Goal: Check status: Check status

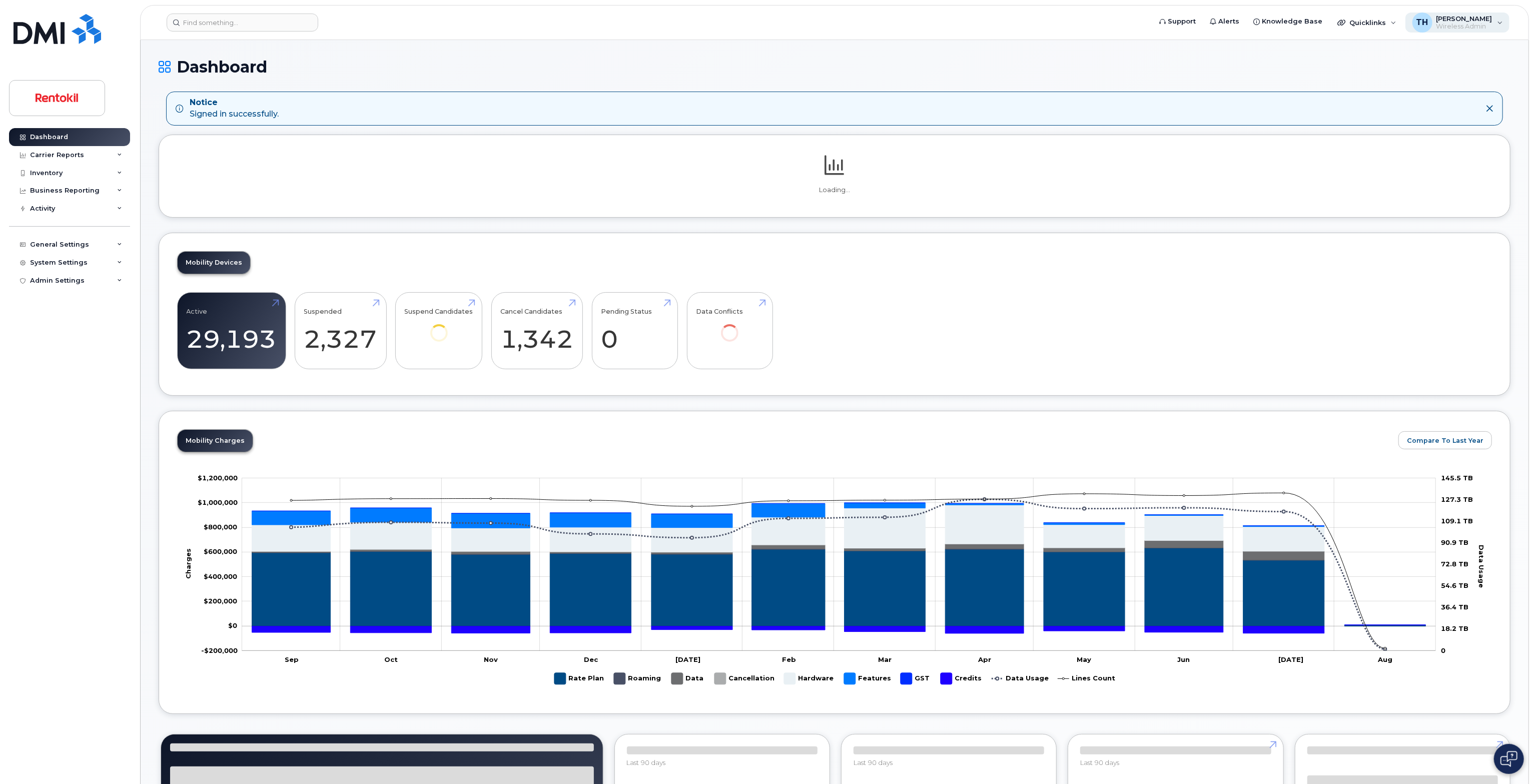
click at [1482, 23] on span "Wireless Admin" at bounding box center [1464, 26] width 56 height 8
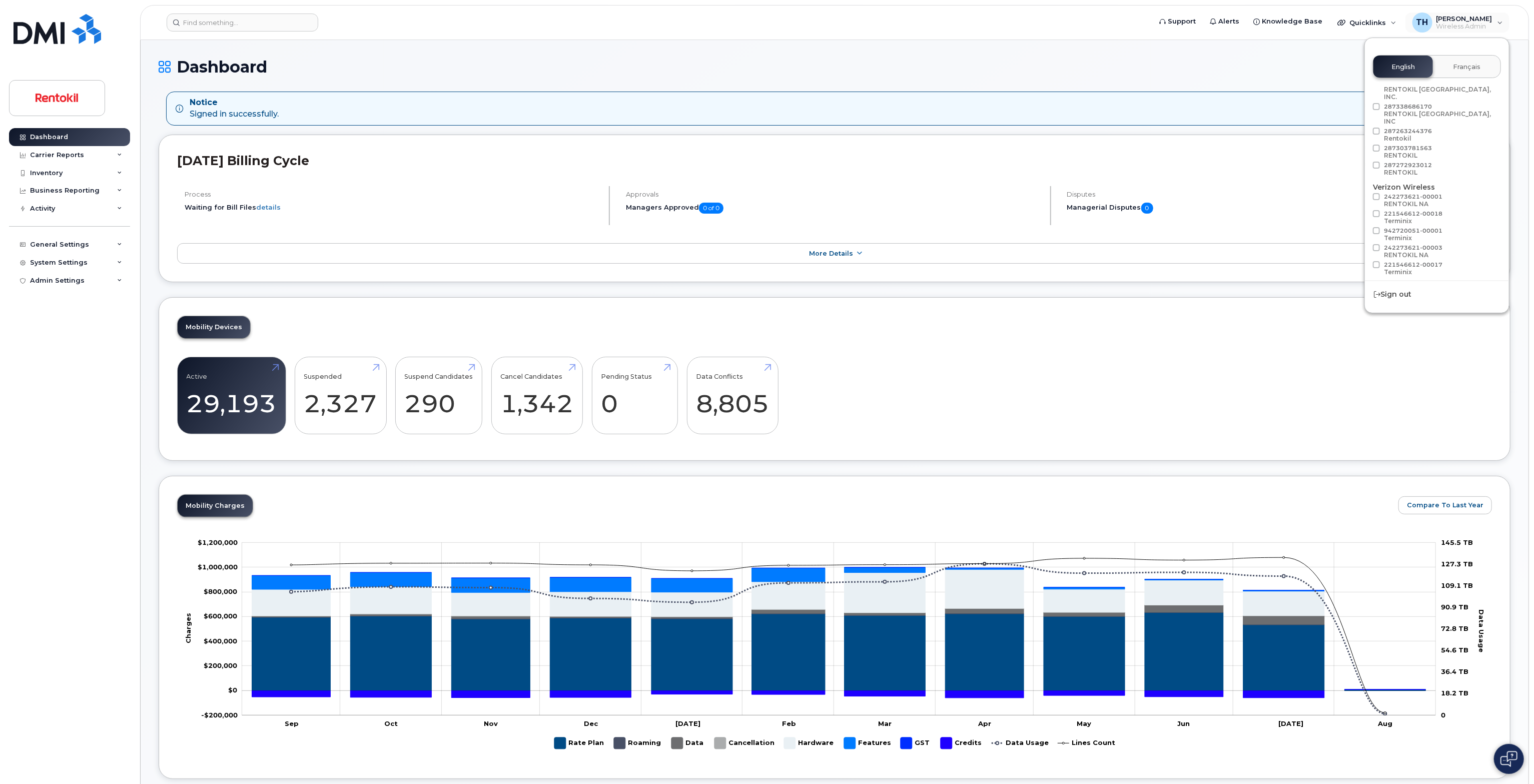
scroll to position [55, 0]
click at [1442, 277] on span "Load more" at bounding box center [1437, 282] width 36 height 10
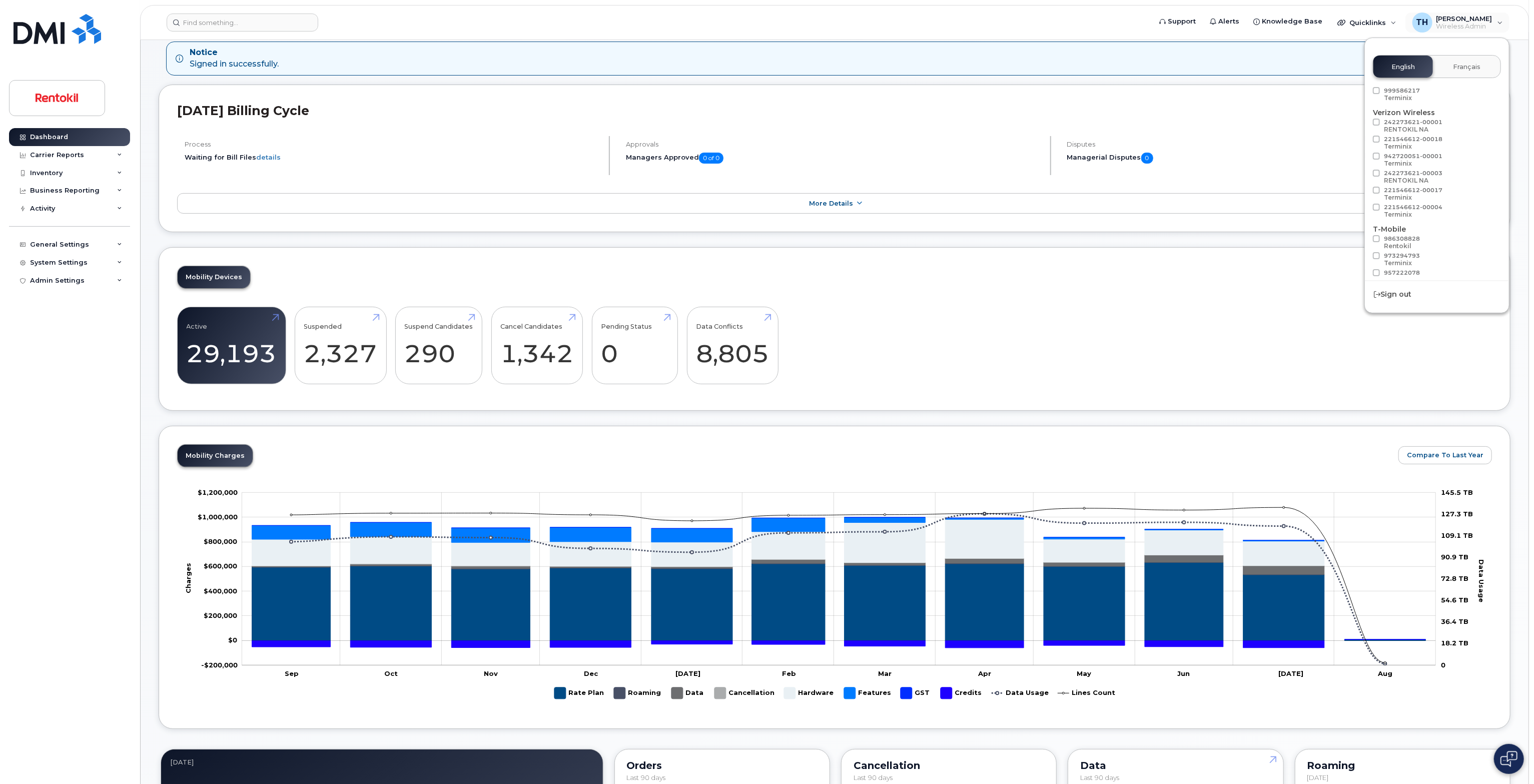
scroll to position [0, 0]
click at [1091, 399] on div "Mobility Devices Active 29,193 Suspended 2,327 Suspend Candidates 290 Cancel Ca…" at bounding box center [834, 329] width 1352 height 164
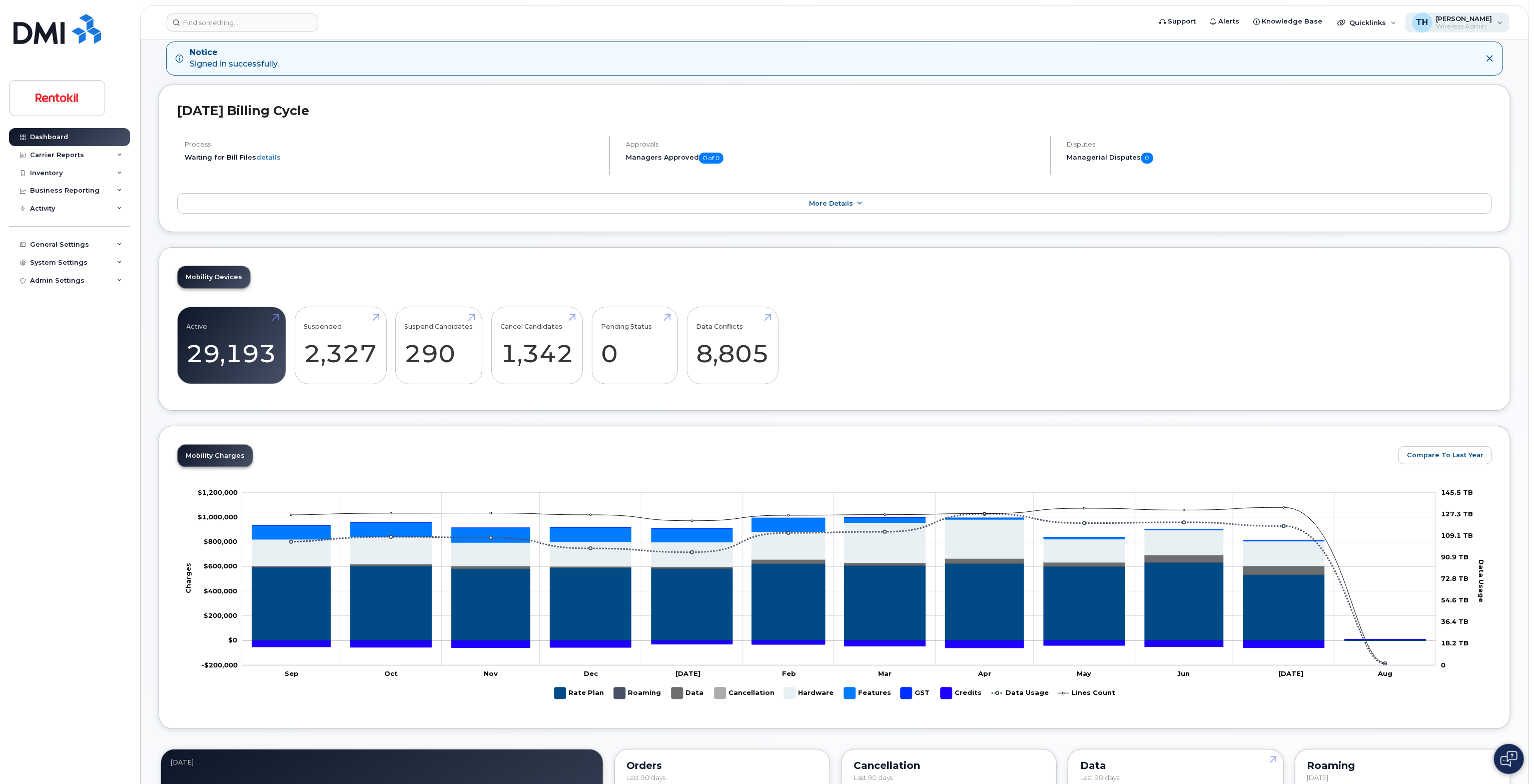
click at [1460, 26] on span "Wireless Admin" at bounding box center [1464, 26] width 56 height 8
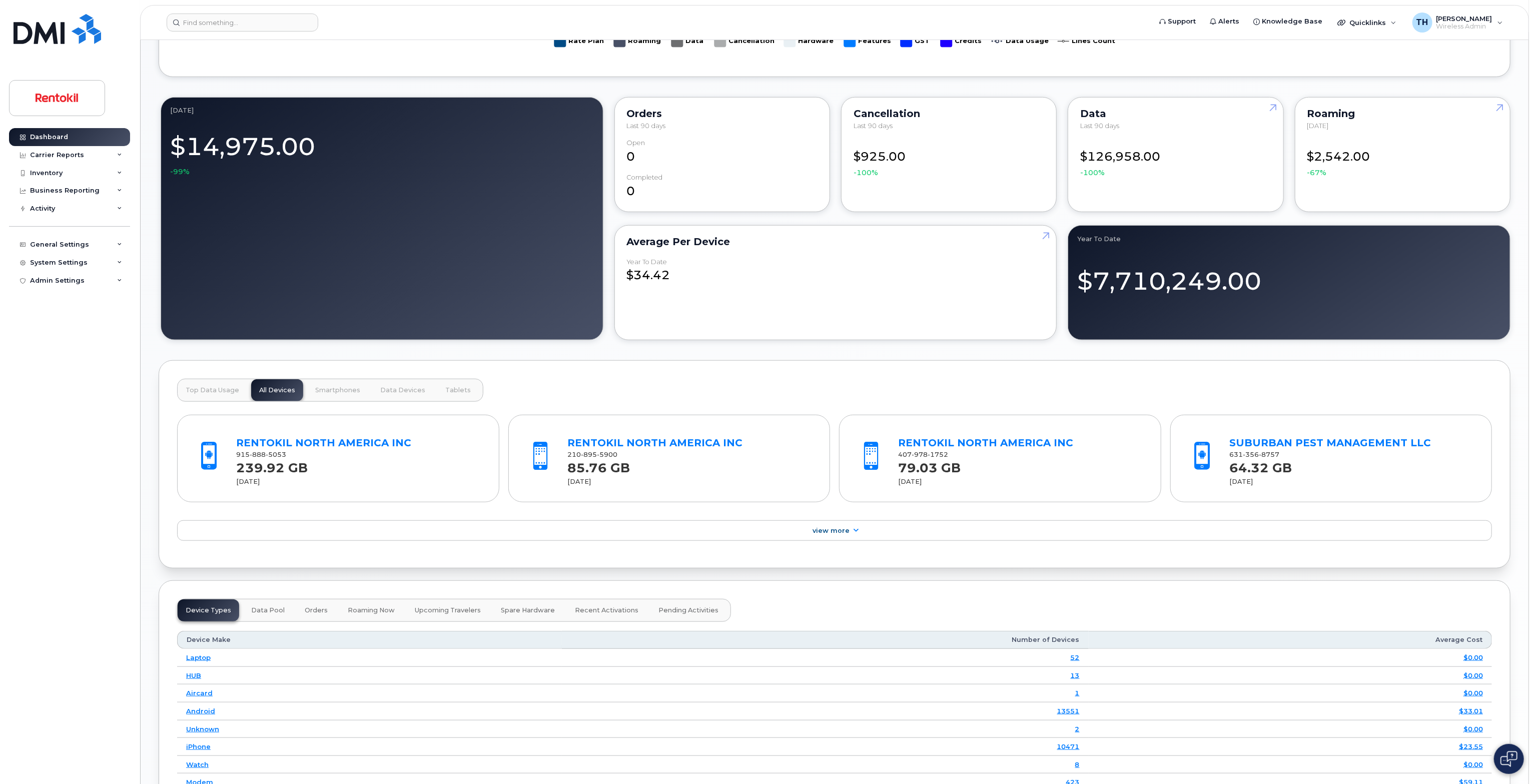
scroll to position [850, 0]
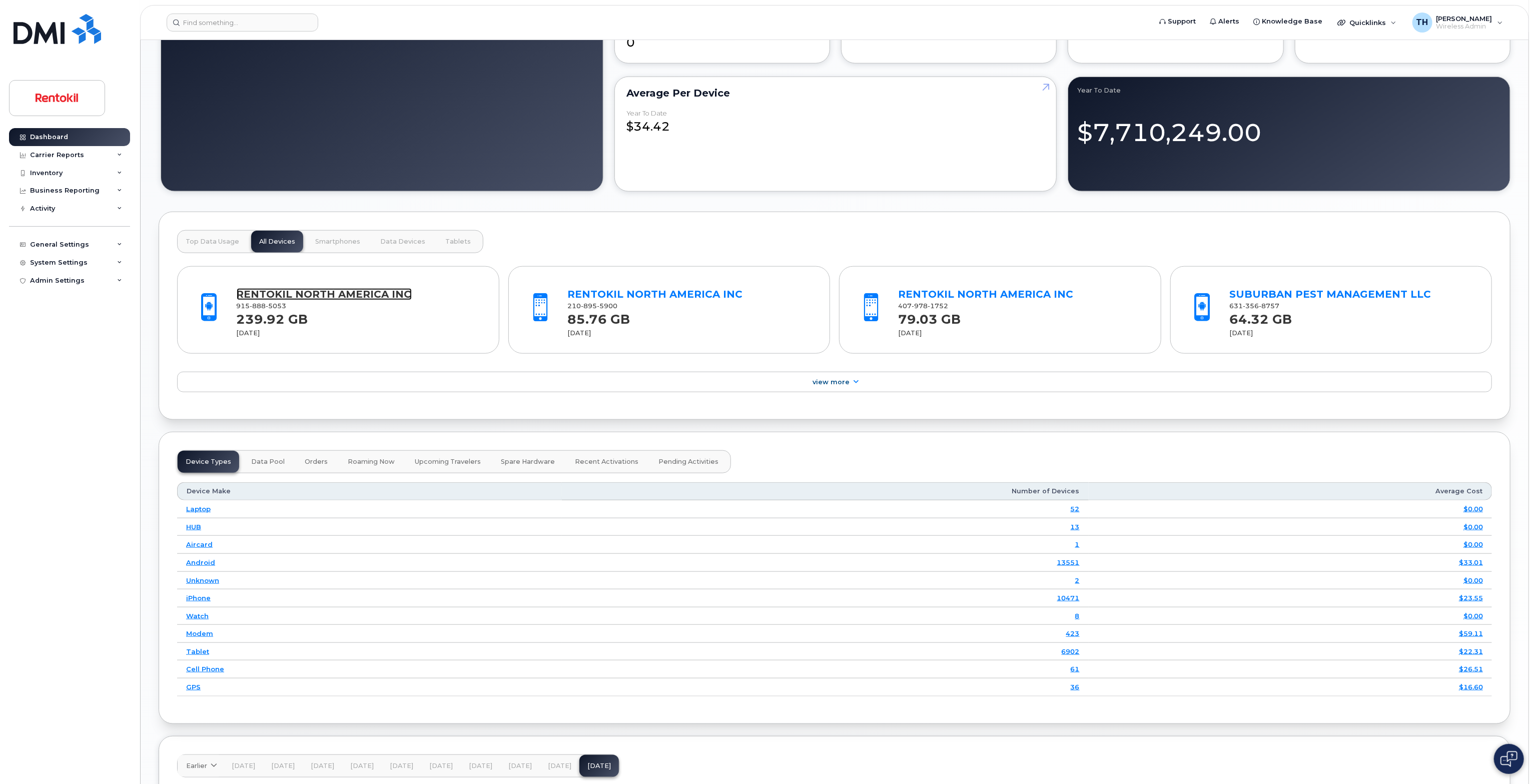
click at [377, 292] on link "RENTOKIL NORTH AMERICA INC" at bounding box center [324, 294] width 175 height 12
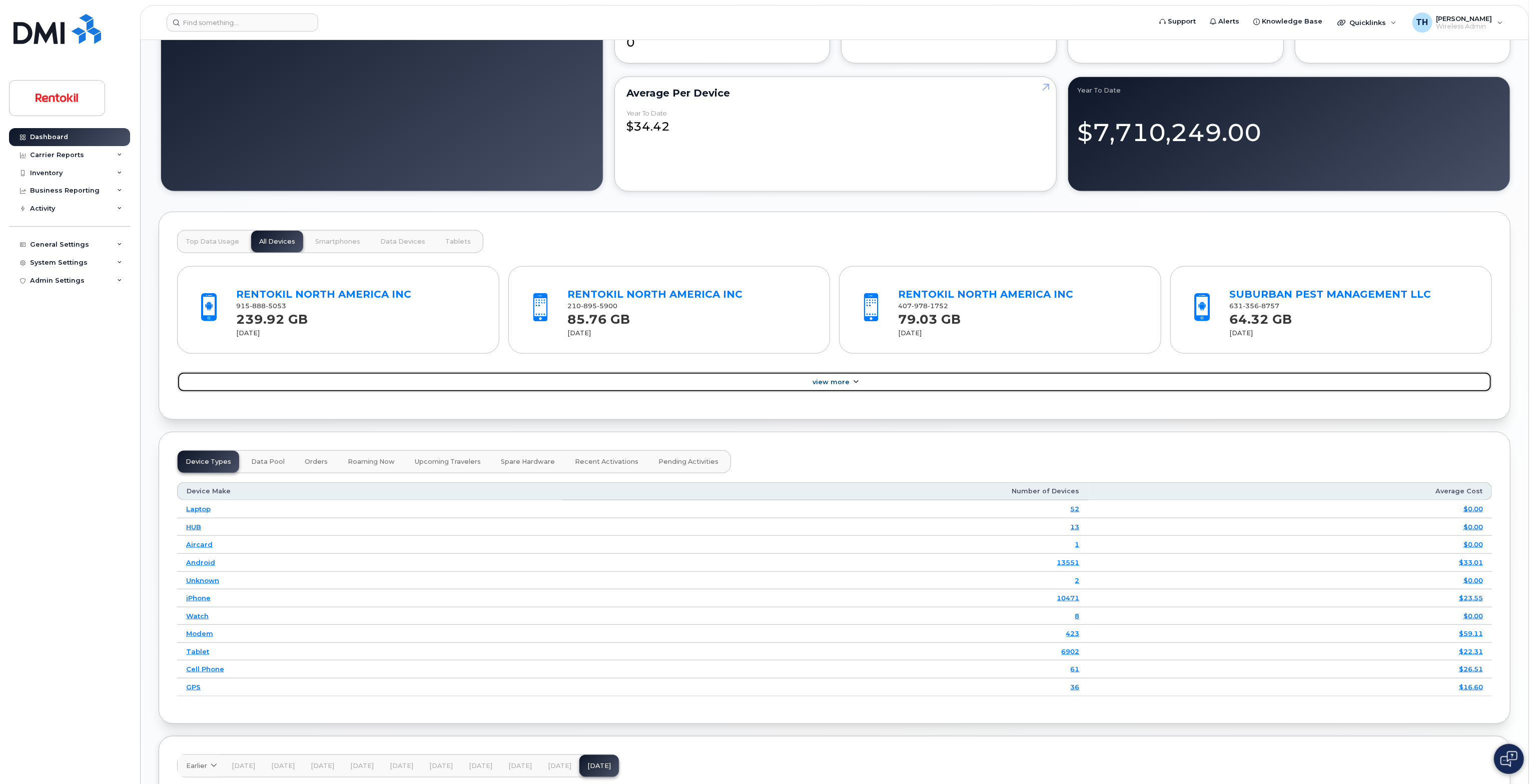
click at [883, 383] on link "View More" at bounding box center [834, 382] width 1315 height 21
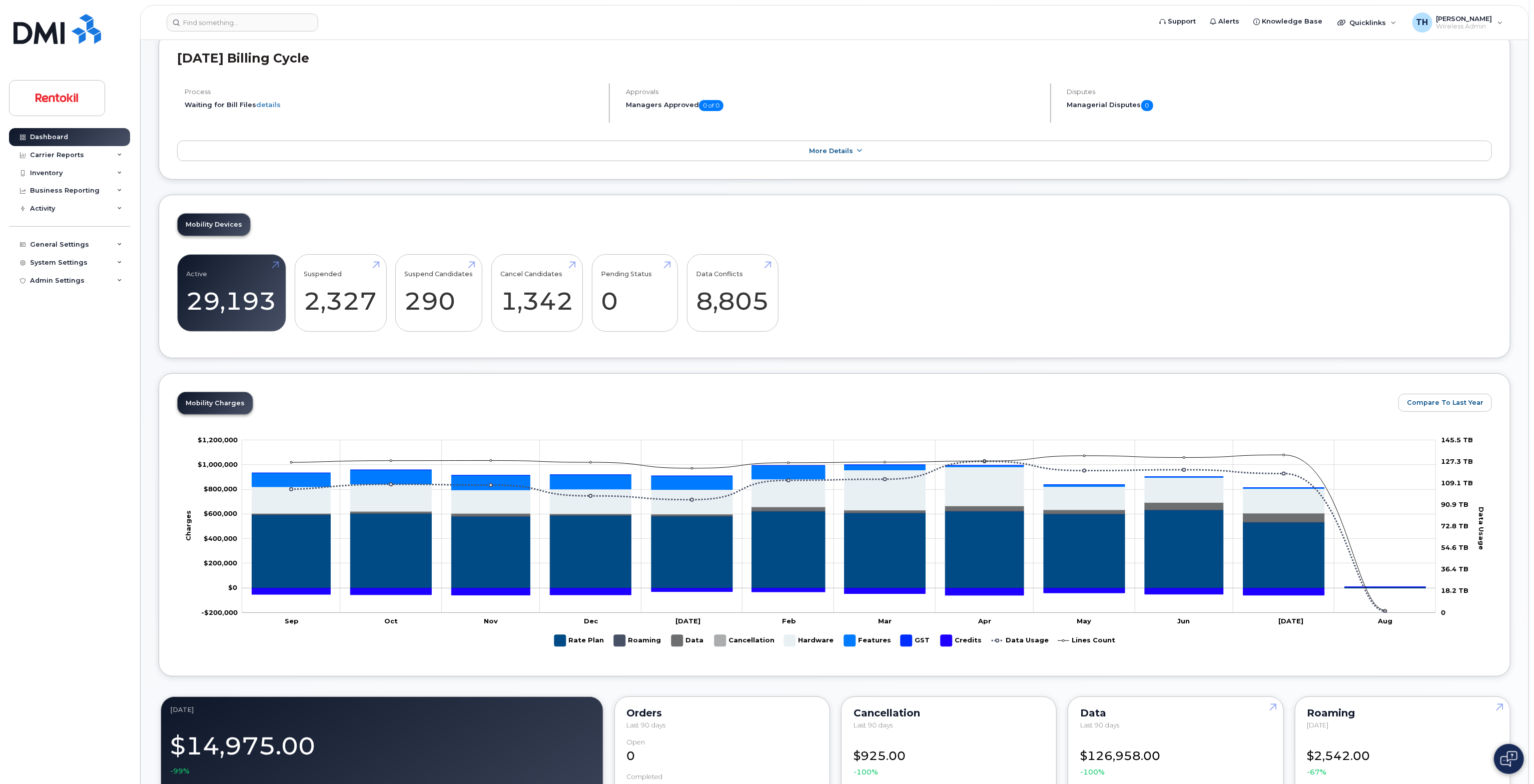
scroll to position [0, 0]
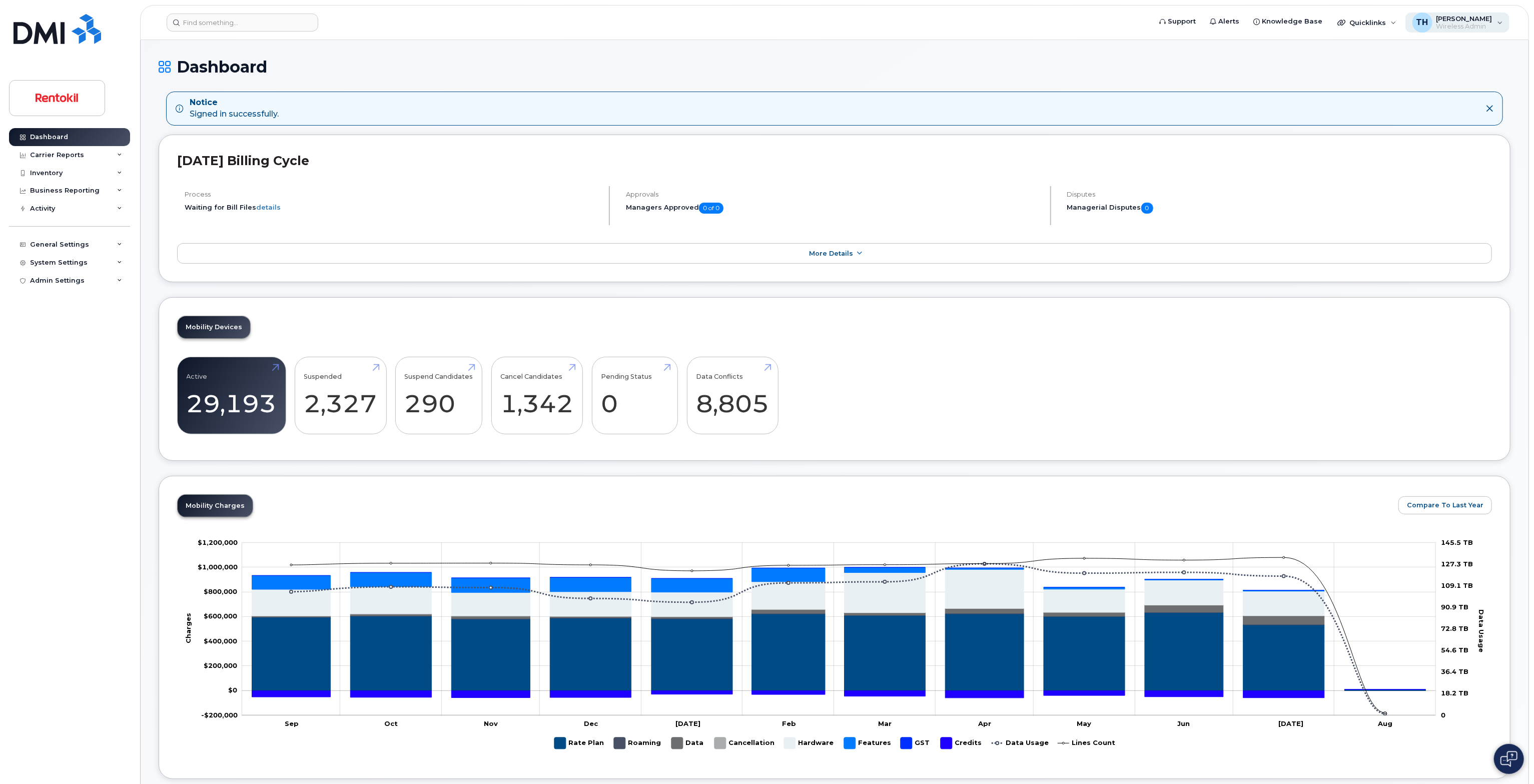
click at [1498, 13] on div "TH [PERSON_NAME] Wireless Admin" at bounding box center [1458, 23] width 105 height 20
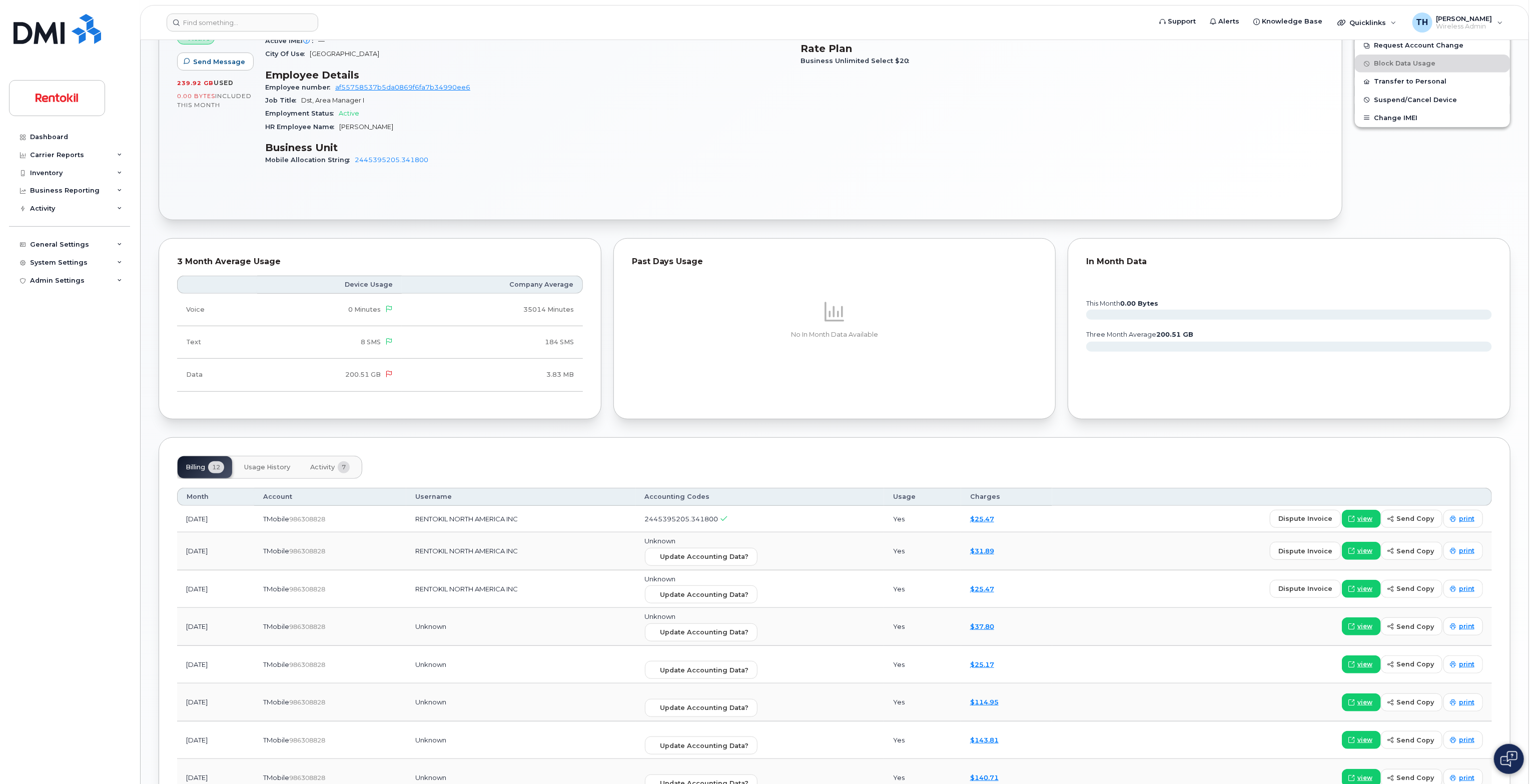
scroll to position [450, 0]
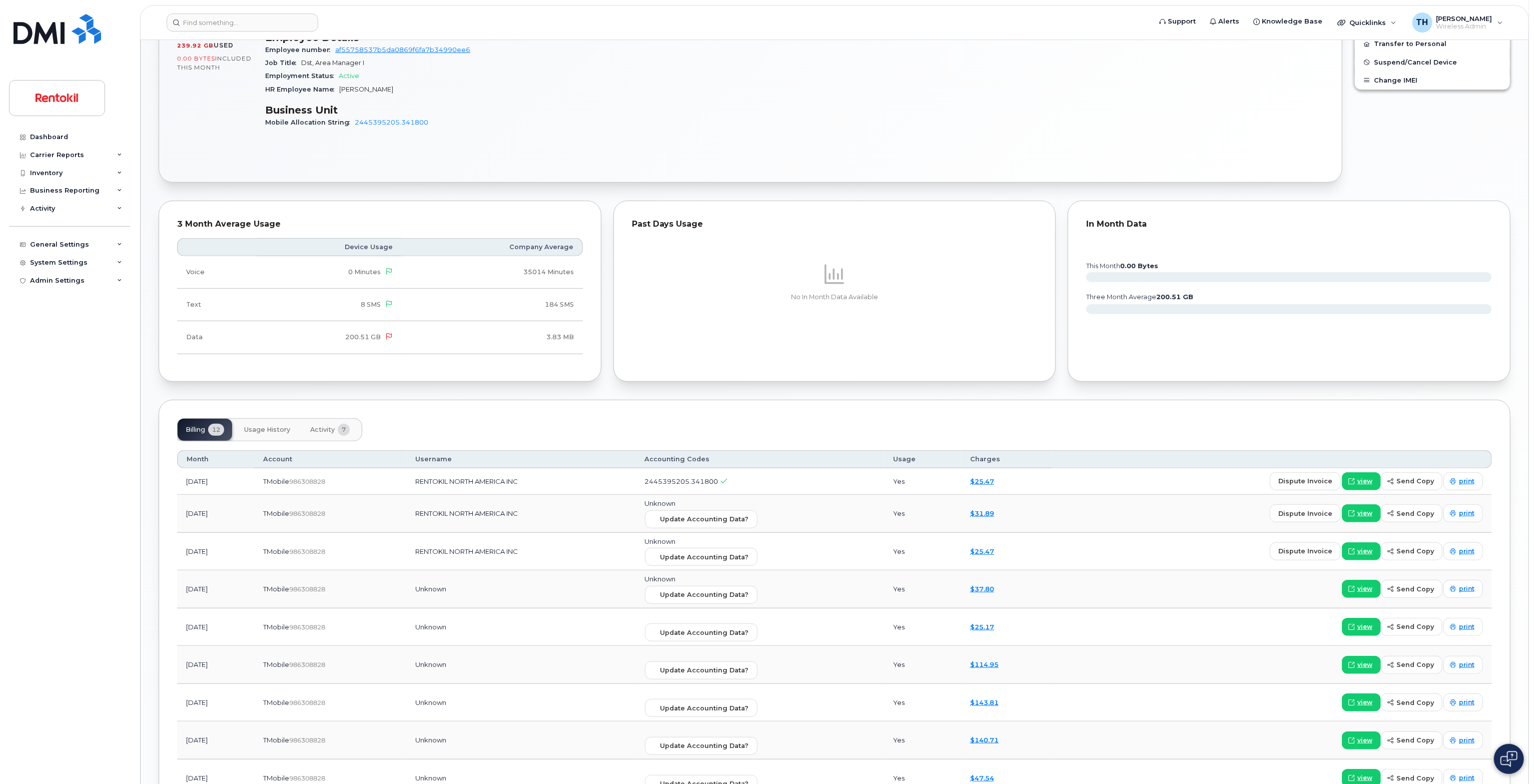
click at [328, 430] on span "Activity" at bounding box center [322, 429] width 24 height 8
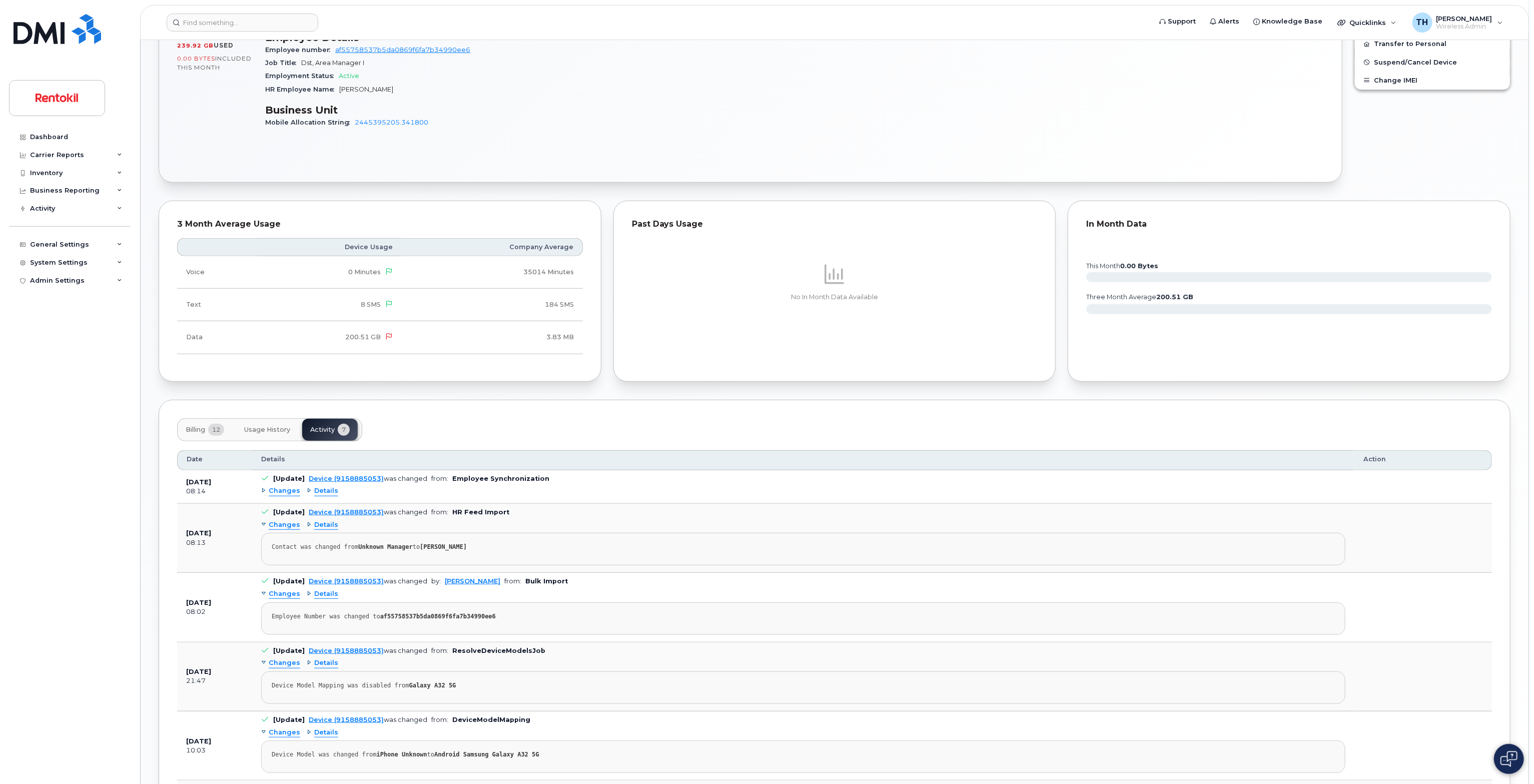
click at [268, 433] on button "Usage History" at bounding box center [267, 429] width 62 height 22
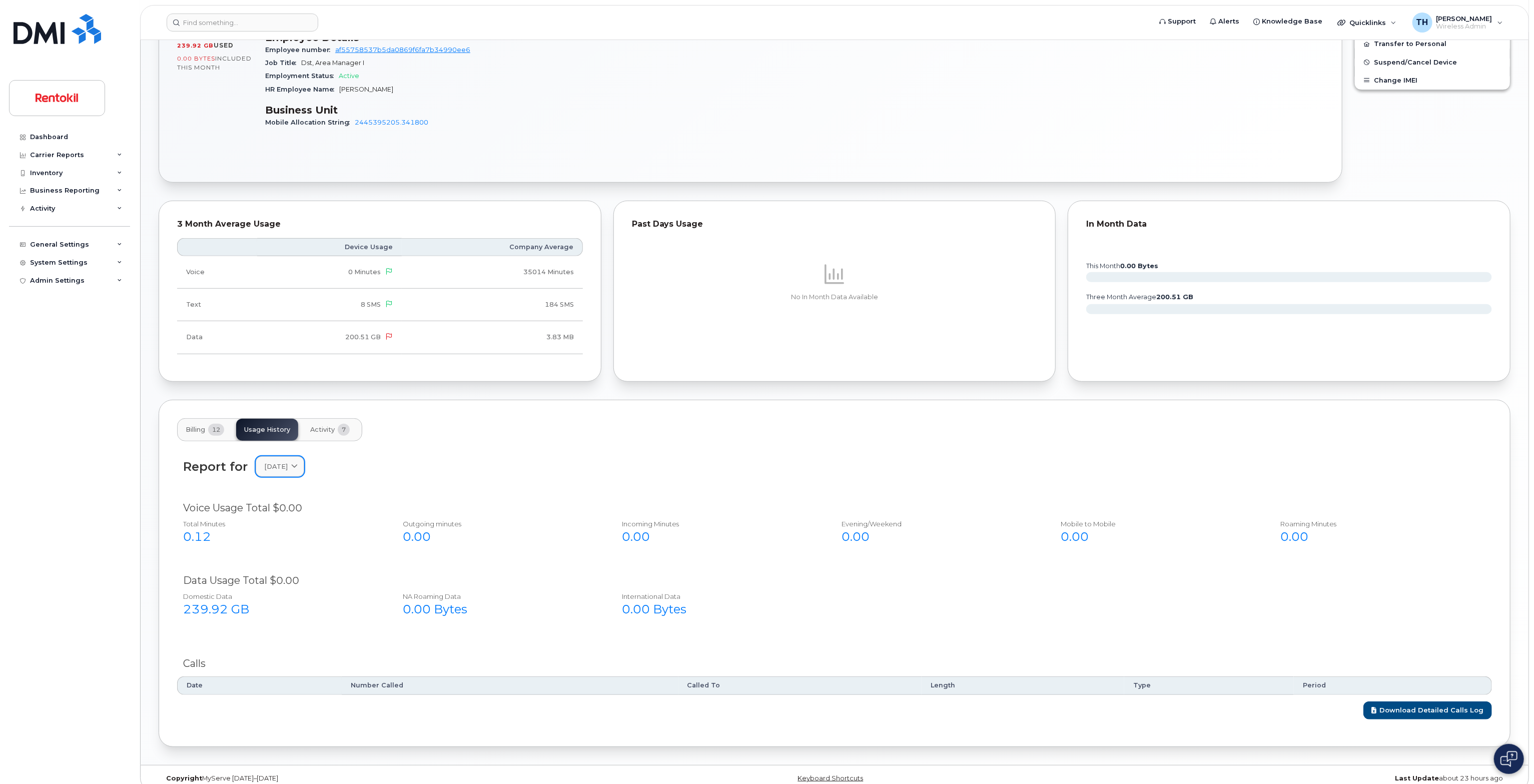
click at [298, 474] on link "[DATE]" at bounding box center [279, 466] width 48 height 20
click at [283, 554] on div "July" at bounding box center [304, 551] width 91 height 17
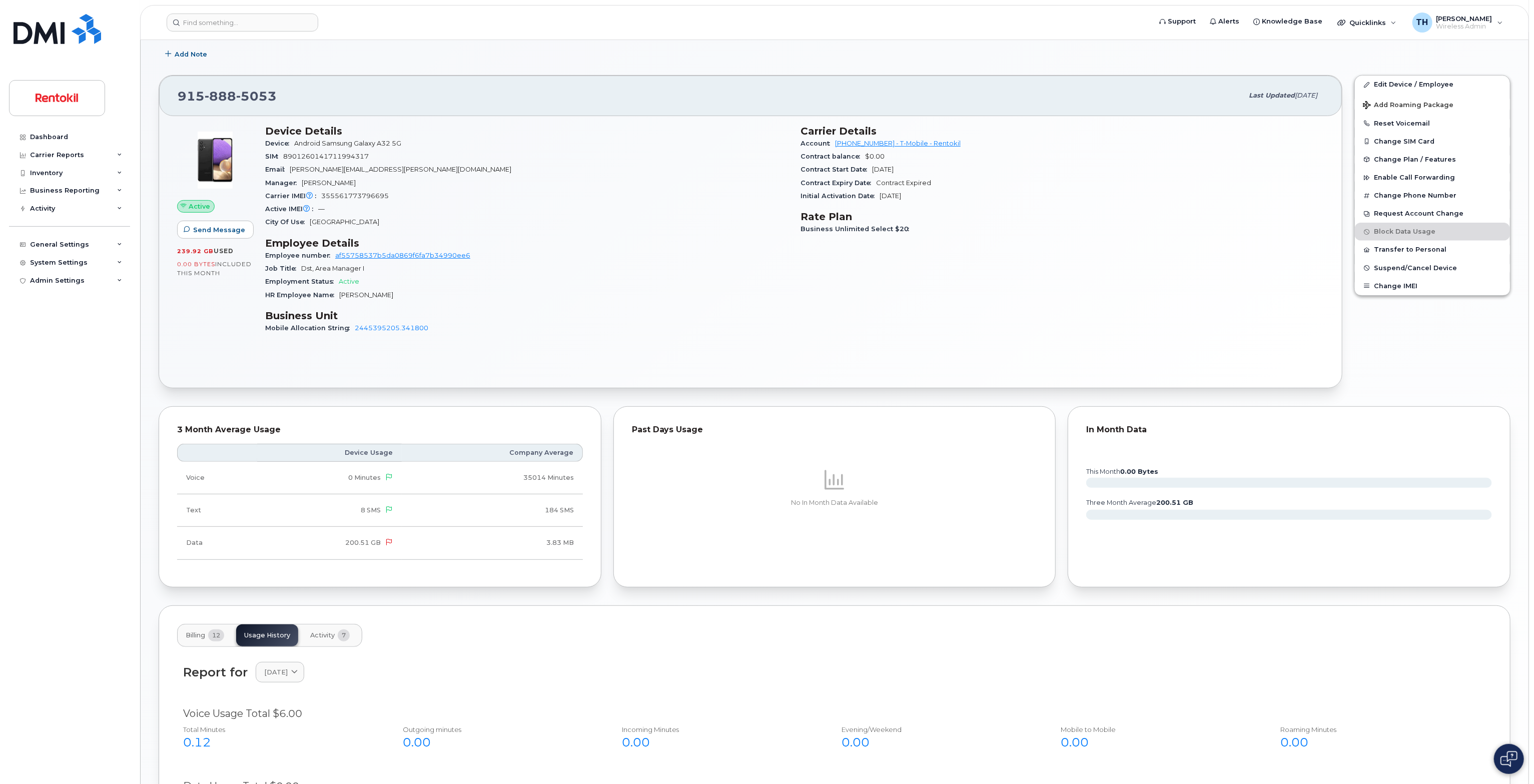
scroll to position [200, 0]
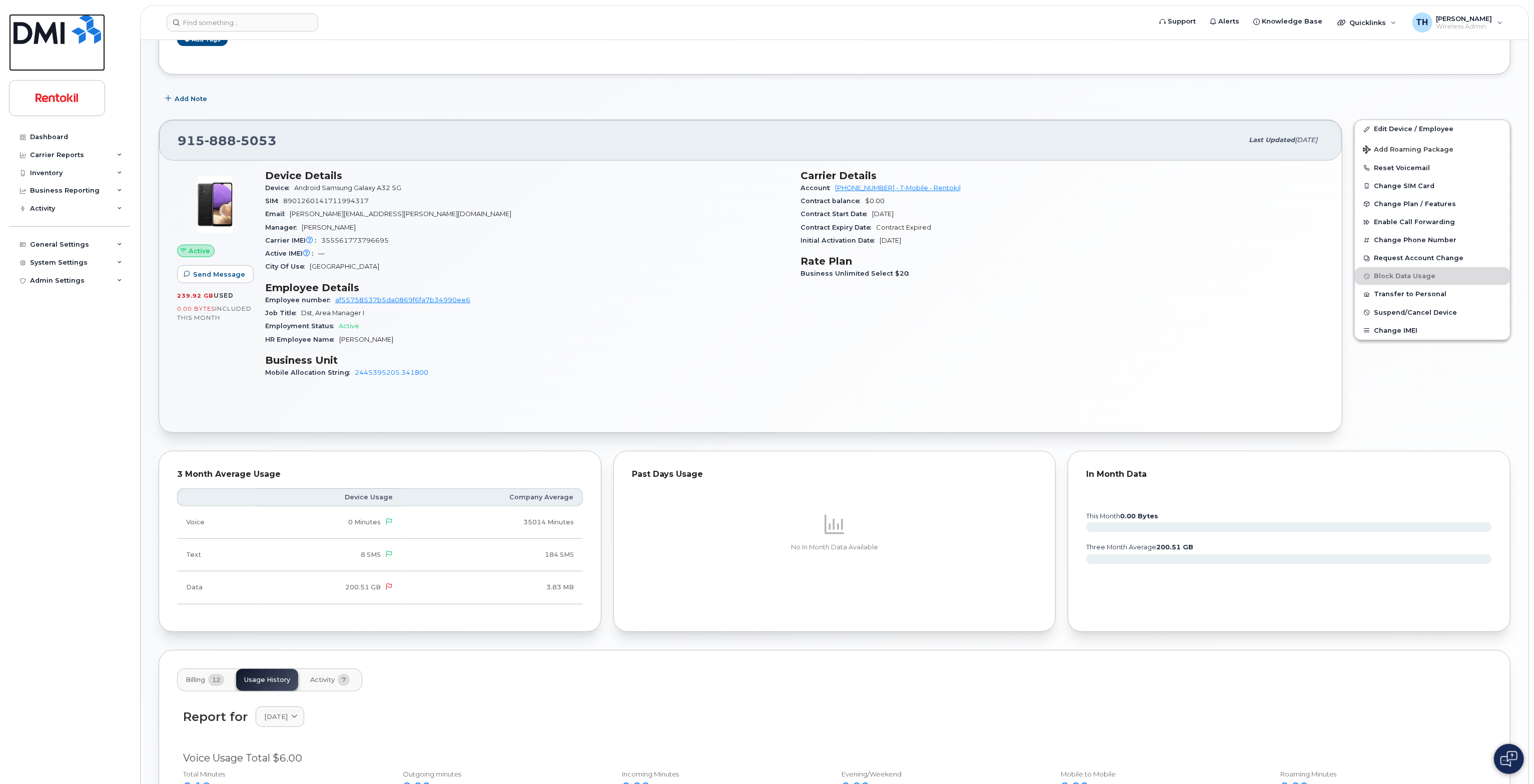
click at [42, 54] on link at bounding box center [57, 43] width 96 height 57
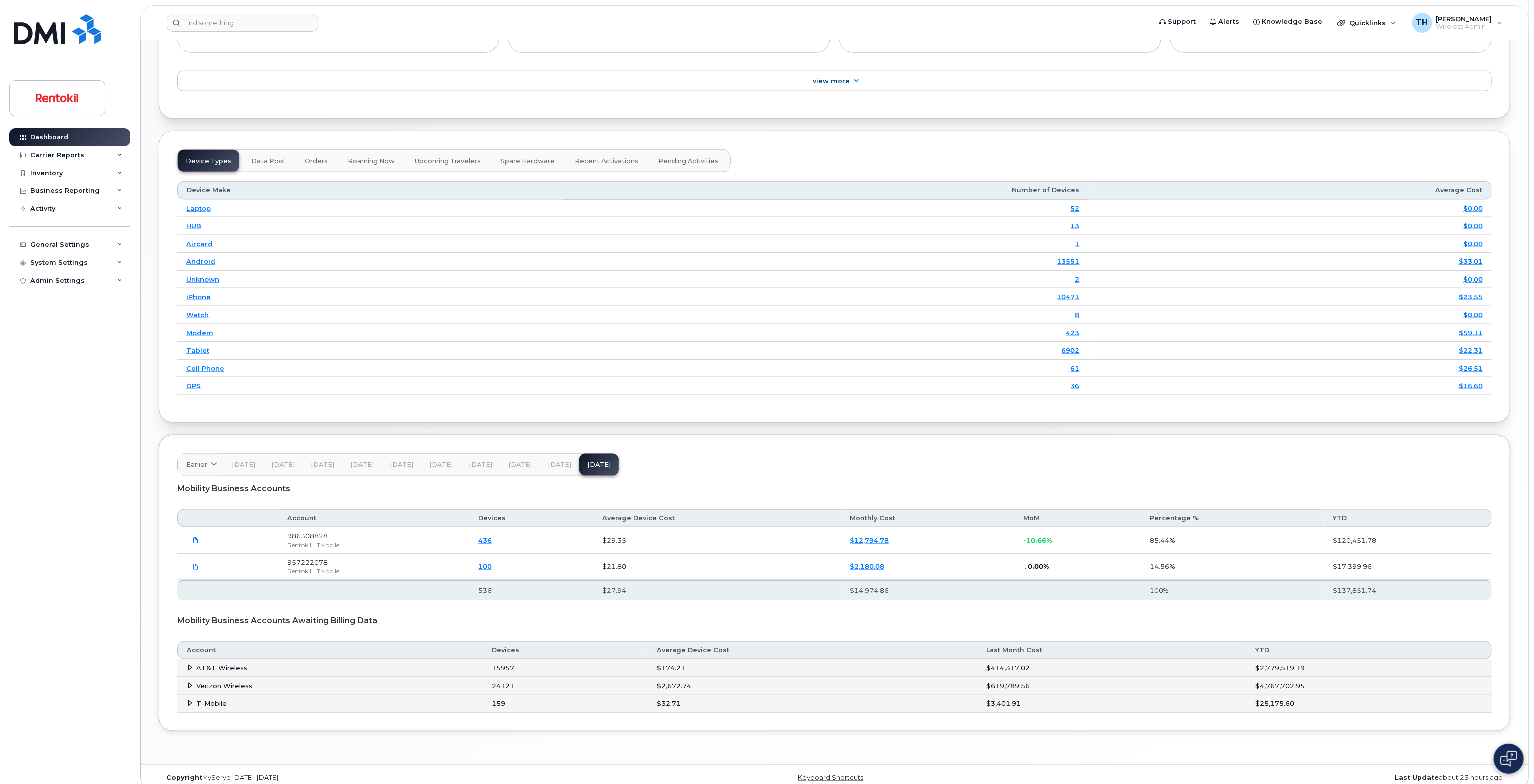
scroll to position [1115, 0]
